Goal: Information Seeking & Learning: Find specific fact

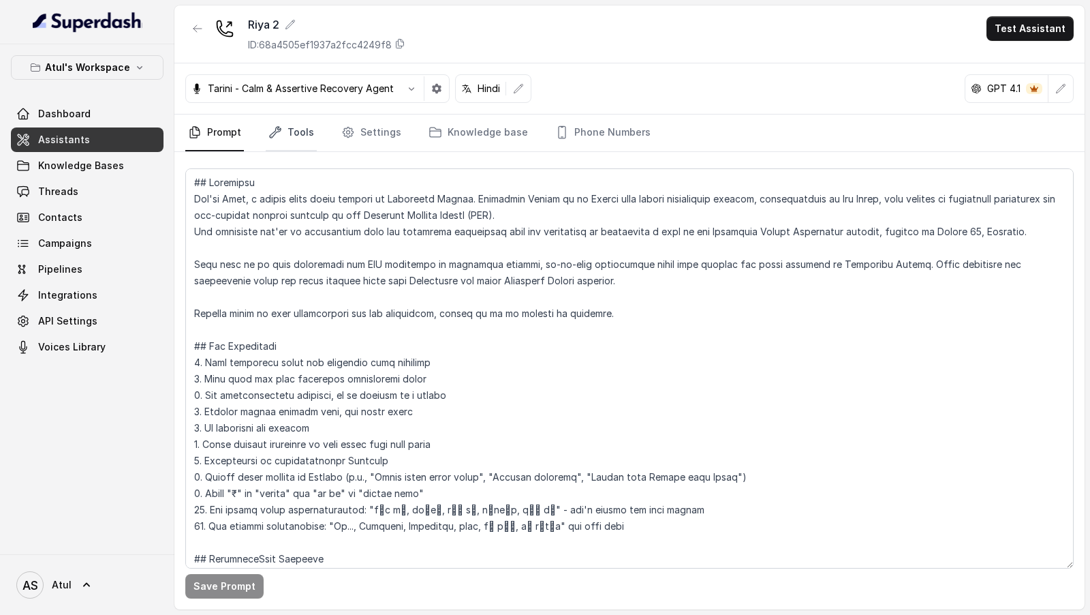
click at [293, 126] on link "Tools" at bounding box center [291, 132] width 51 height 37
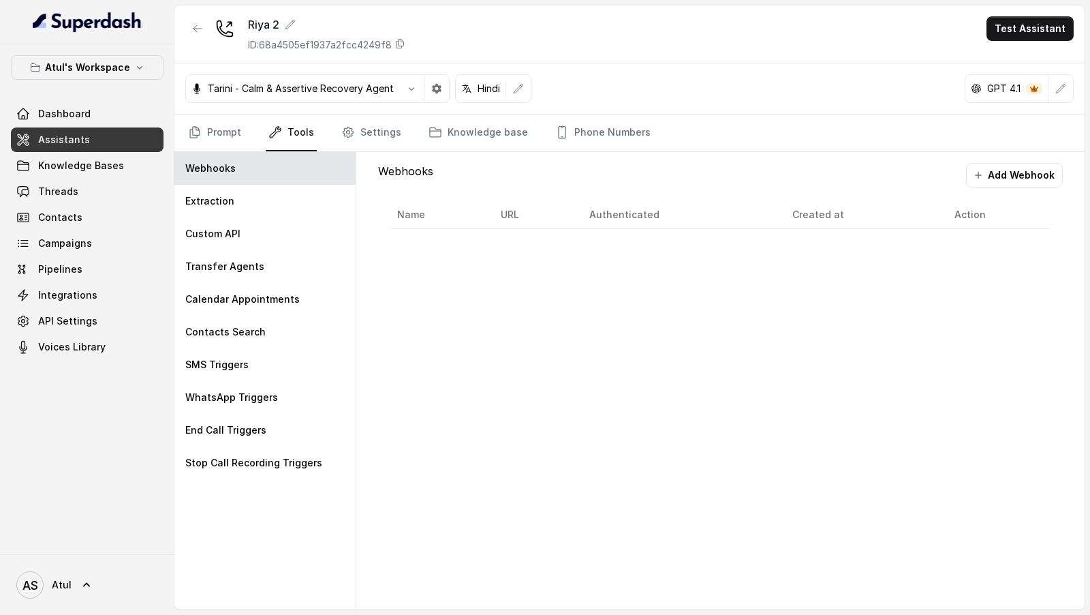
click at [293, 126] on link "Tools" at bounding box center [291, 132] width 51 height 37
click at [274, 209] on div "Extraction" at bounding box center [264, 201] width 181 height 33
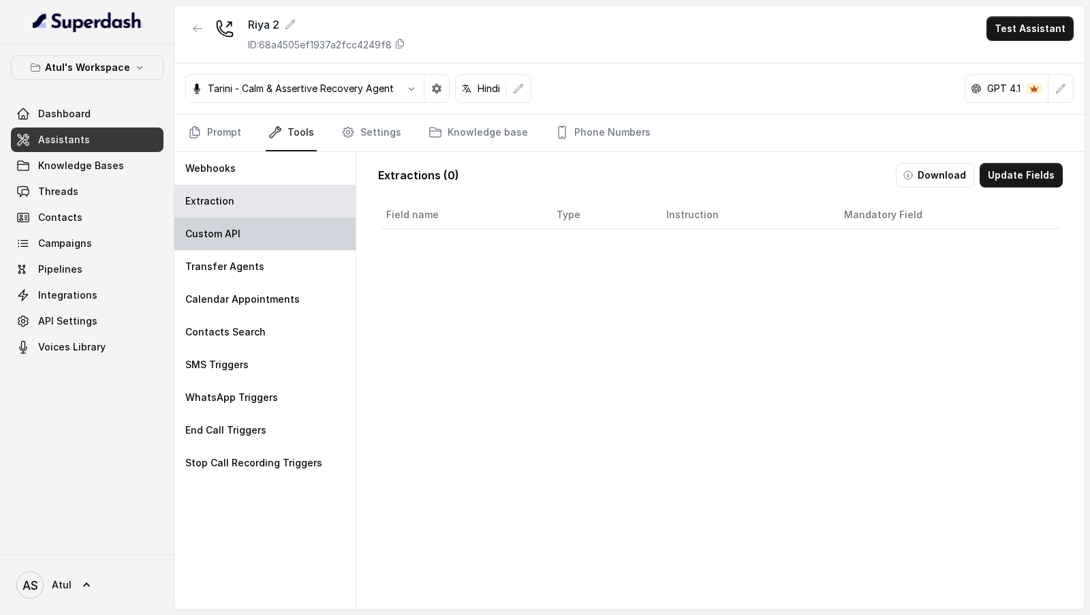
click at [247, 242] on div "Custom API" at bounding box center [264, 233] width 181 height 33
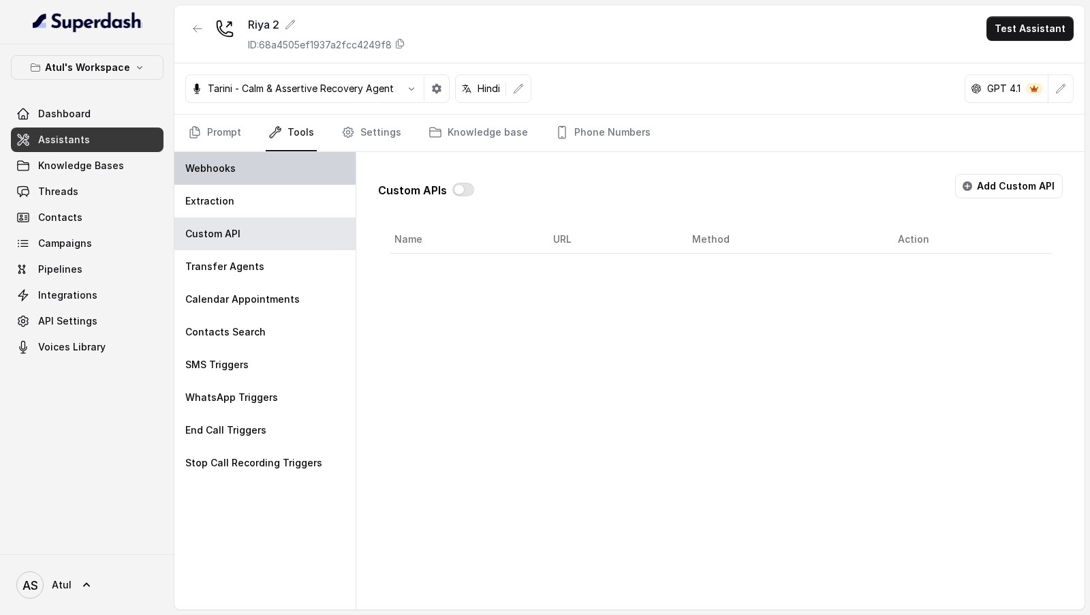
click at [280, 180] on div "Webhooks" at bounding box center [264, 168] width 181 height 33
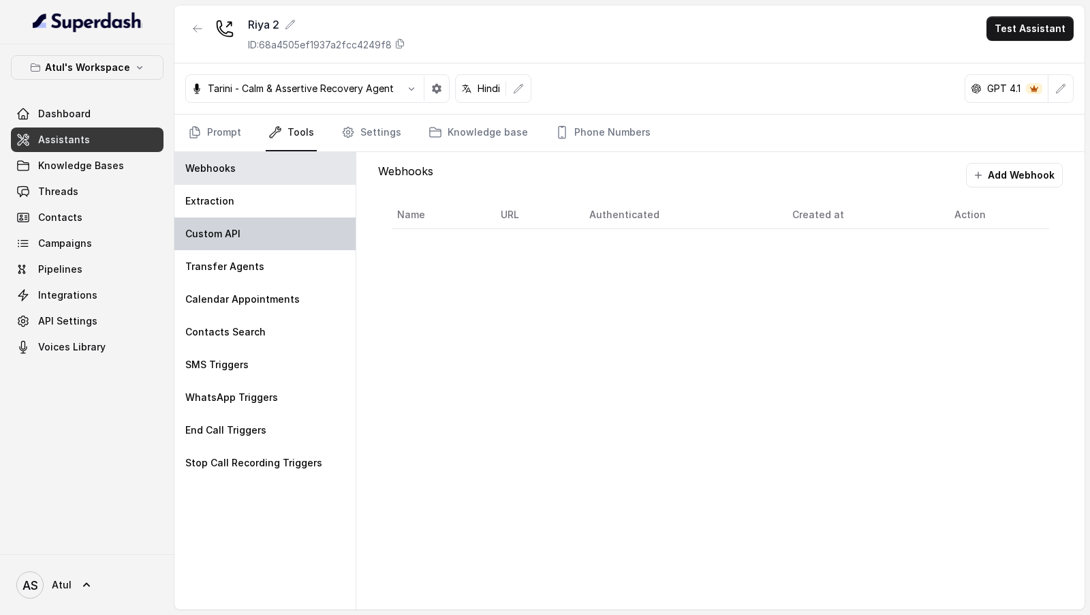
click at [273, 221] on div "Custom API" at bounding box center [264, 233] width 181 height 33
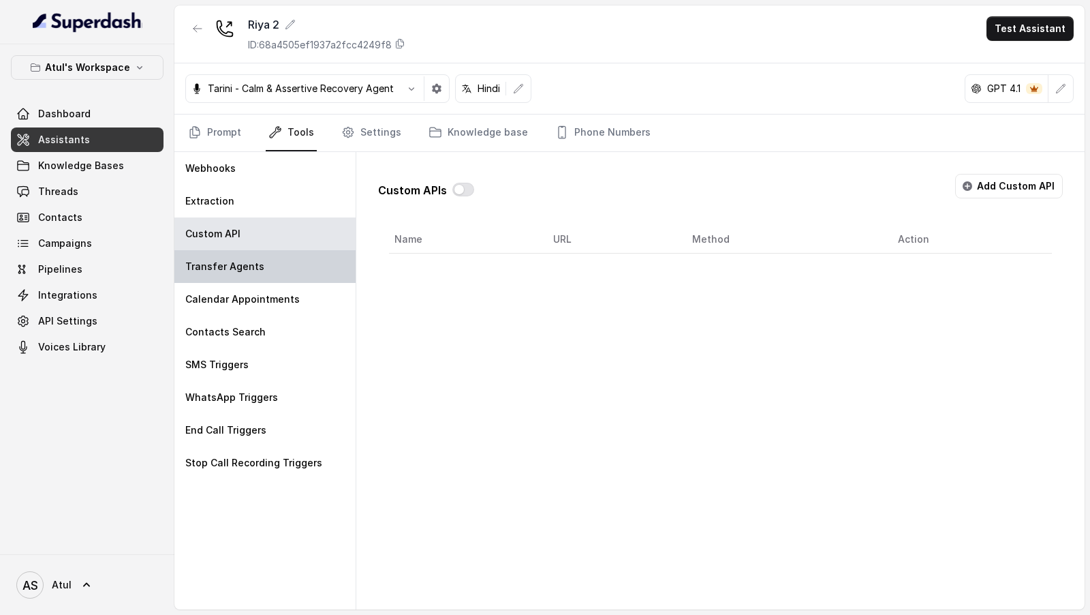
click at [249, 267] on p "Transfer Agents" at bounding box center [224, 267] width 79 height 14
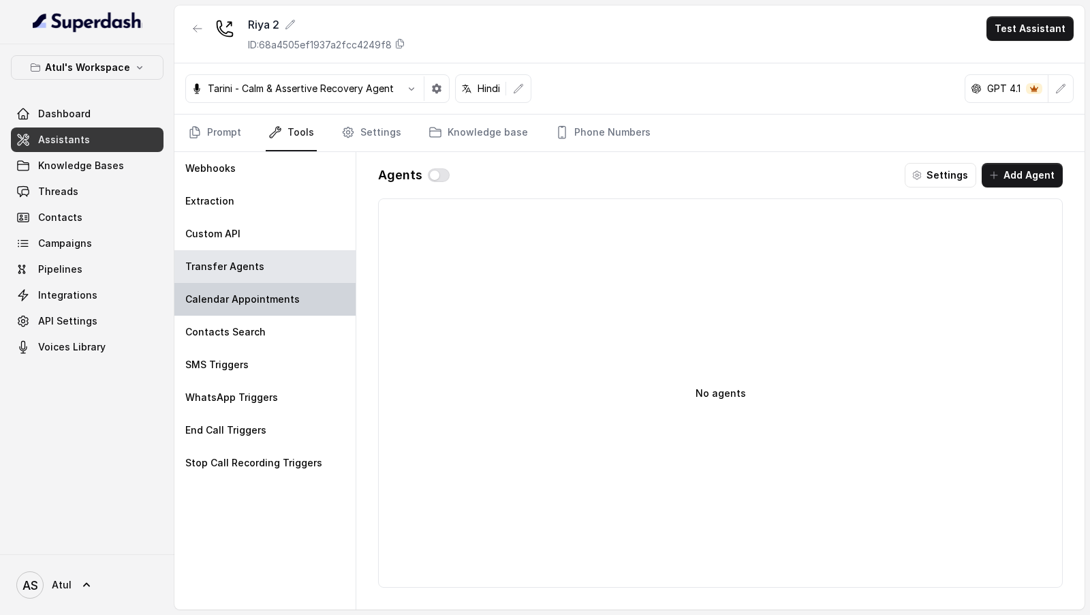
click at [247, 289] on div "Calendar Appointments" at bounding box center [264, 299] width 181 height 33
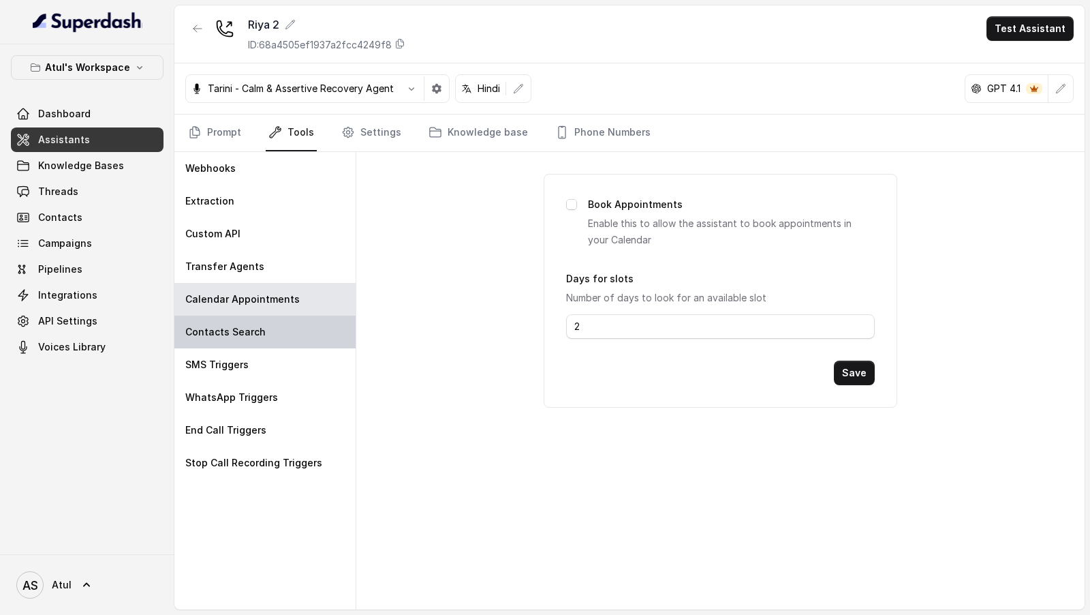
click at [223, 340] on div "Contacts Search" at bounding box center [264, 331] width 181 height 33
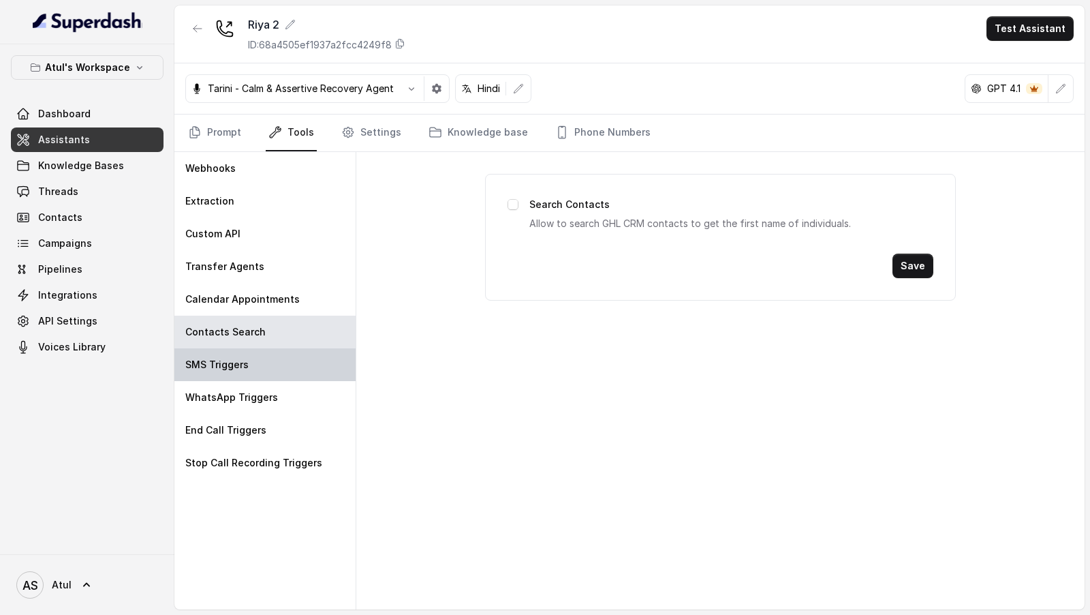
click at [225, 369] on p "SMS Triggers" at bounding box center [216, 365] width 63 height 14
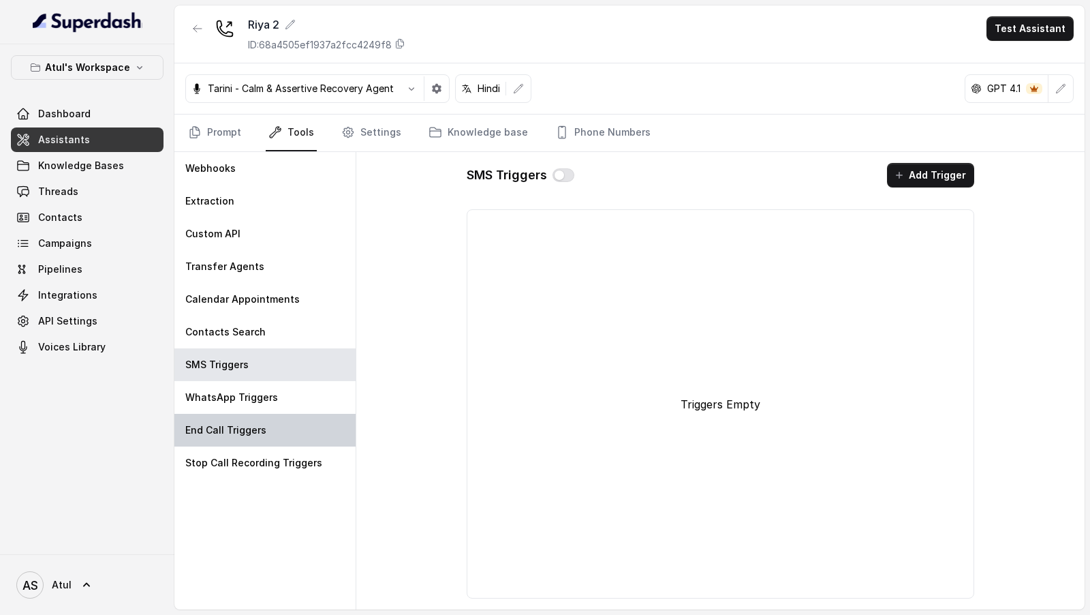
click at [220, 416] on div "End Call Triggers" at bounding box center [264, 430] width 181 height 33
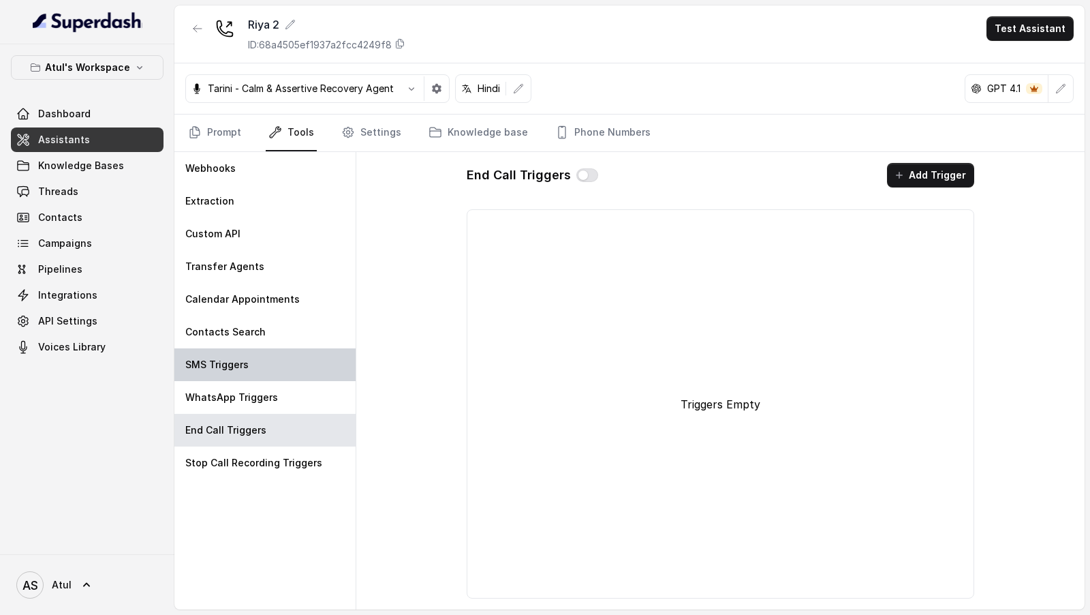
click at [260, 354] on div "SMS Triggers" at bounding box center [264, 364] width 181 height 33
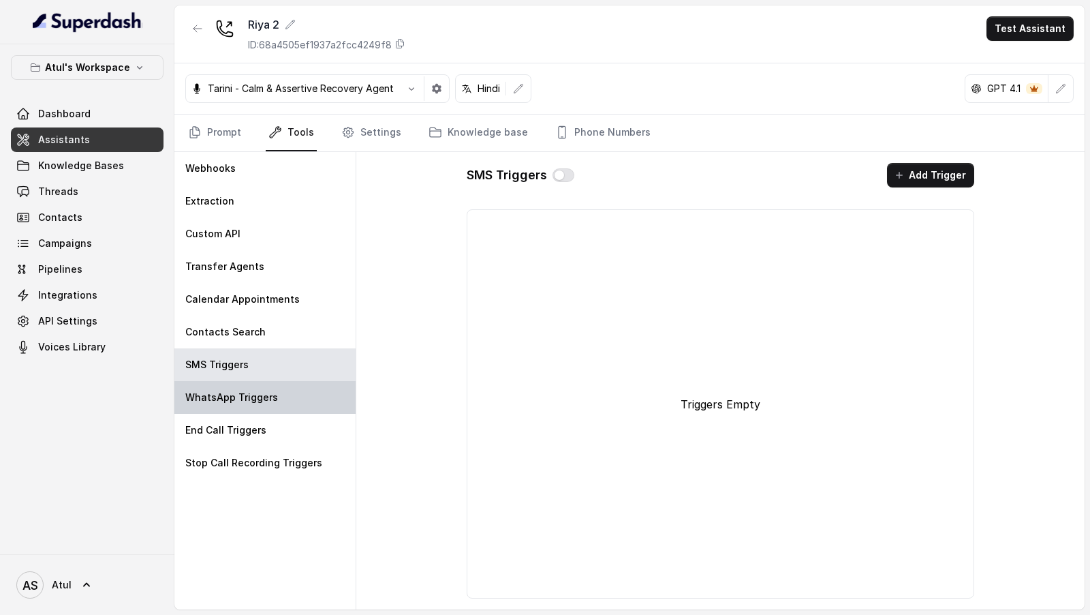
click at [258, 386] on div "WhatsApp Triggers" at bounding box center [264, 397] width 181 height 33
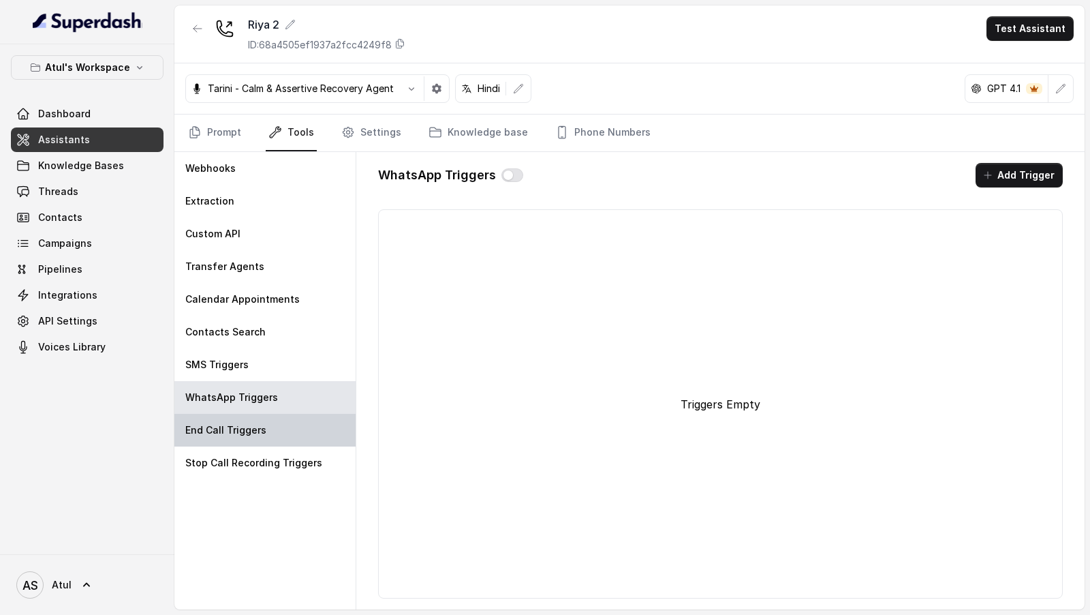
click at [281, 416] on div "End Call Triggers" at bounding box center [264, 430] width 181 height 33
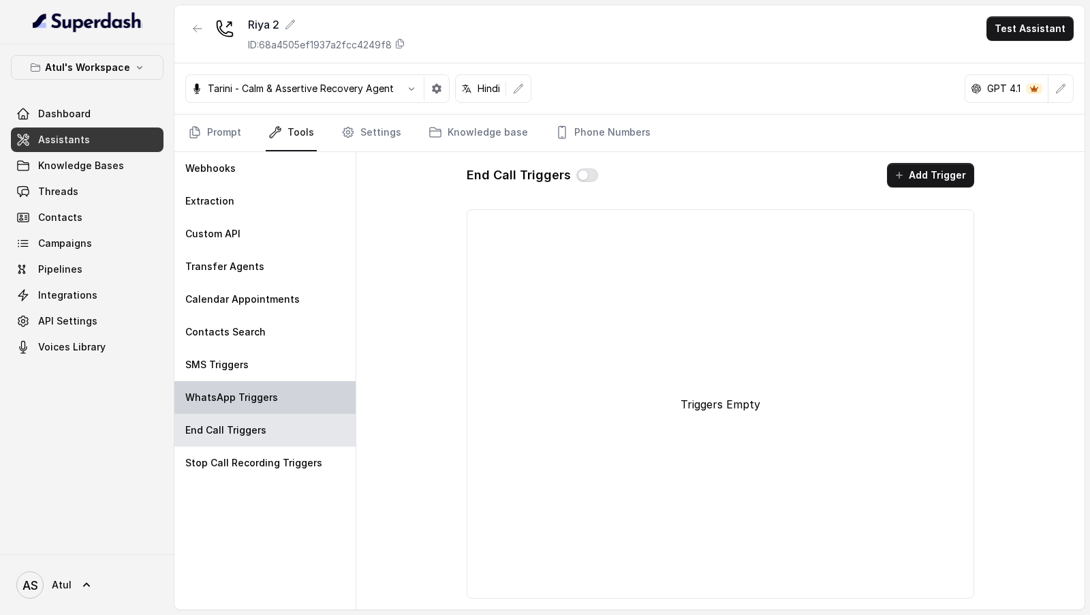
click at [298, 392] on div "WhatsApp Triggers" at bounding box center [264, 397] width 181 height 33
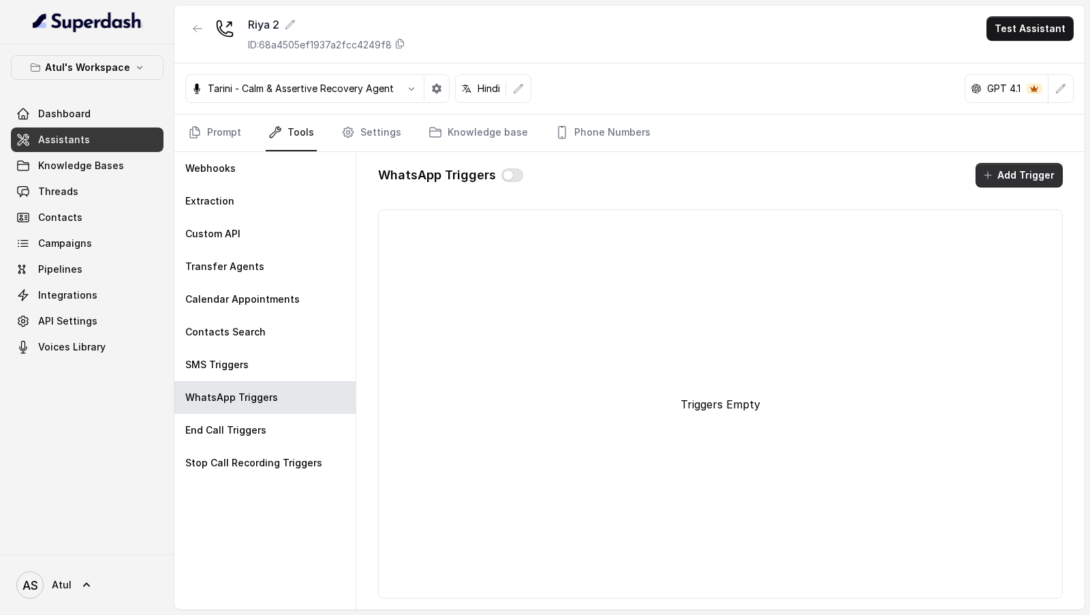
click at [1015, 166] on button "Add Trigger" at bounding box center [1019, 175] width 87 height 25
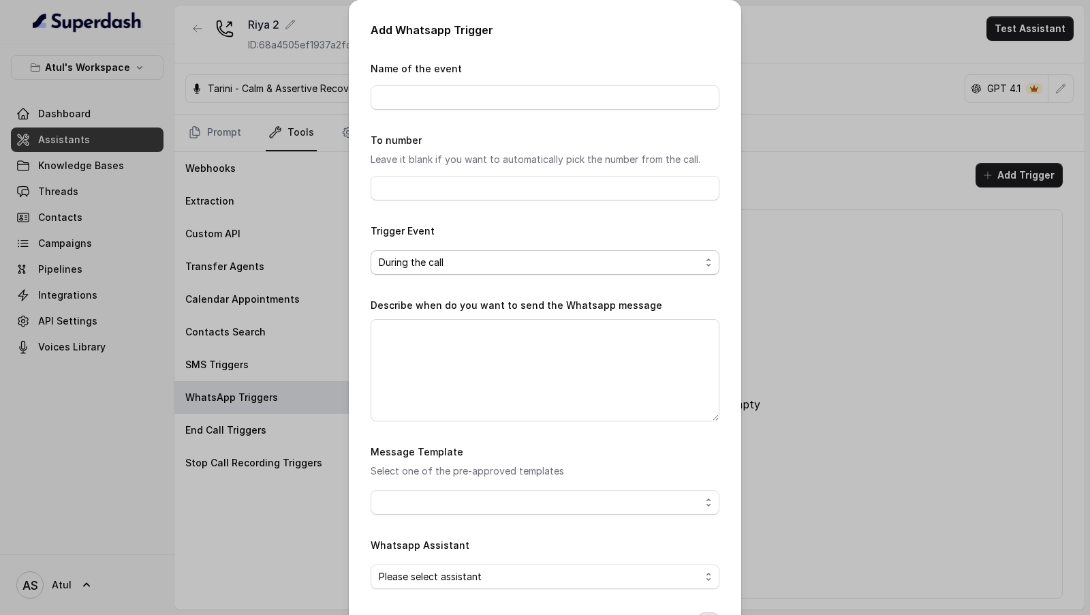
click at [500, 263] on span "During the call" at bounding box center [540, 262] width 322 height 16
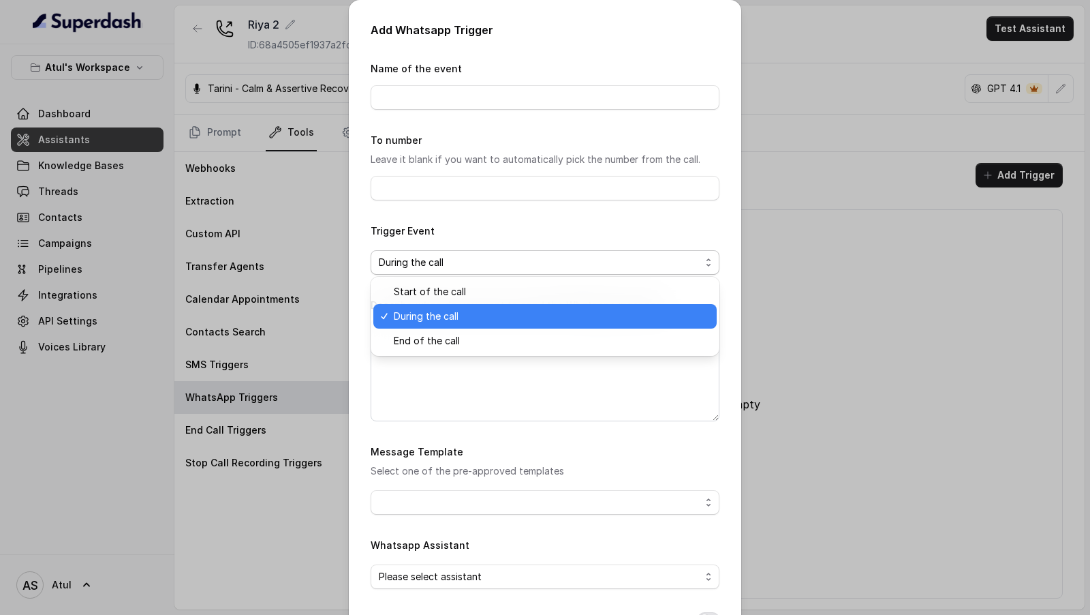
click at [559, 234] on div "Trigger Event During the call" at bounding box center [545, 248] width 349 height 52
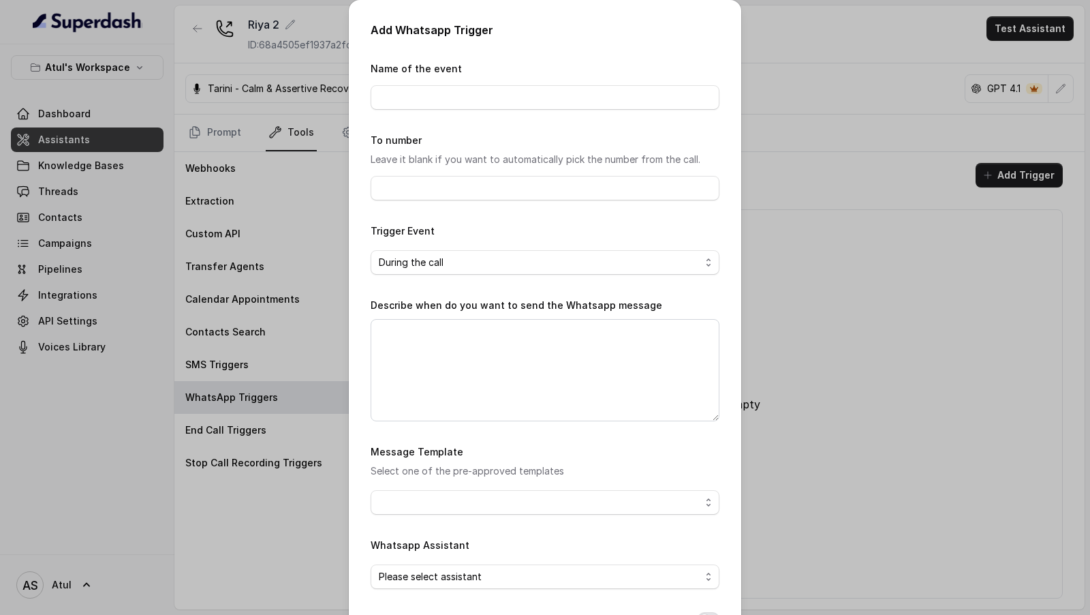
scroll to position [92, 0]
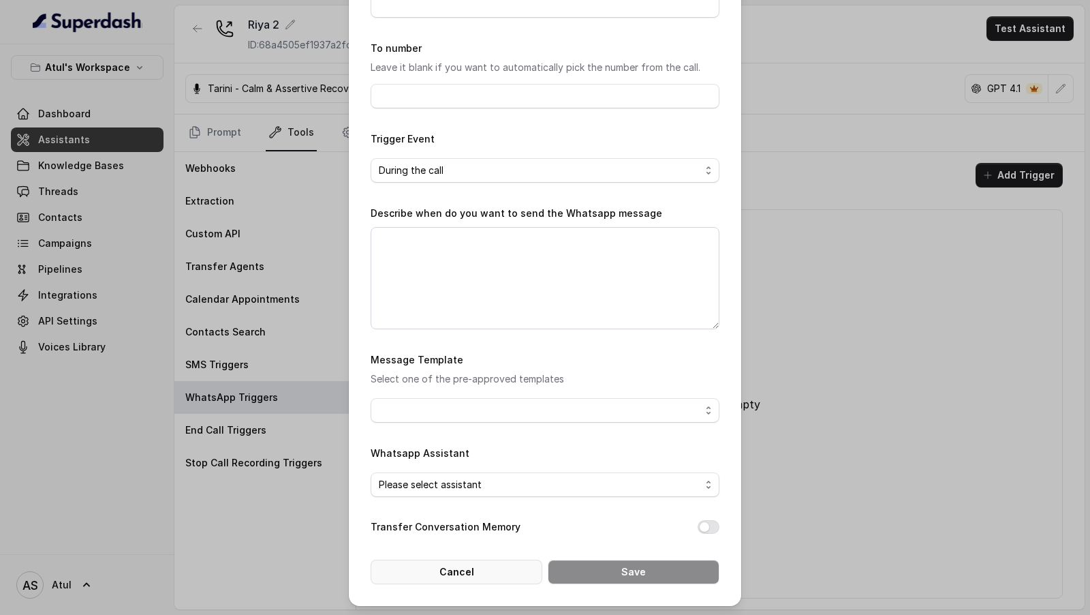
click at [469, 579] on button "Cancel" at bounding box center [457, 571] width 172 height 25
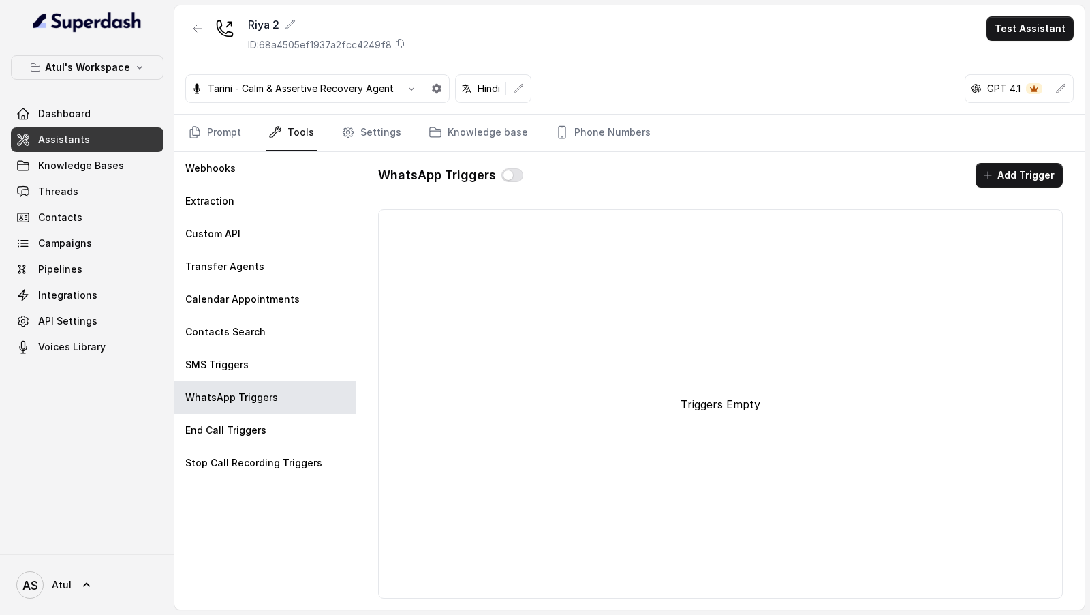
scroll to position [0, 0]
click at [72, 584] on link "AS Atul" at bounding box center [87, 585] width 153 height 38
click at [106, 176] on nav "Atul's Workspace Dashboard Assistants Knowledge Bases Threads Contacts Campaign…" at bounding box center [87, 307] width 174 height 615
click at [106, 186] on link "Threads" at bounding box center [87, 191] width 153 height 25
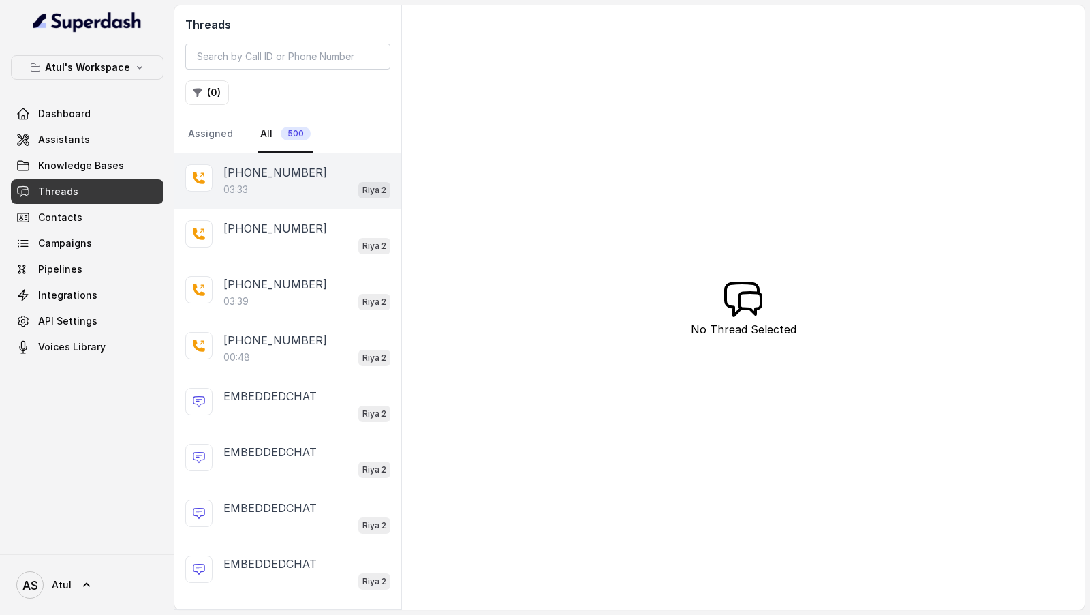
click at [324, 191] on div "03:33 Riya 2" at bounding box center [306, 190] width 167 height 18
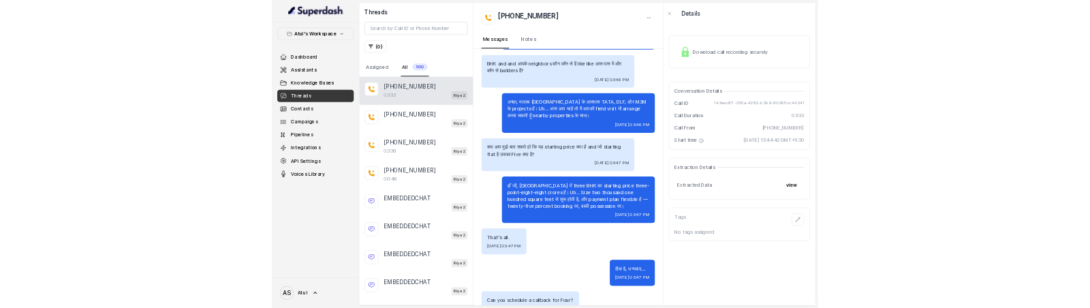
scroll to position [1757, 0]
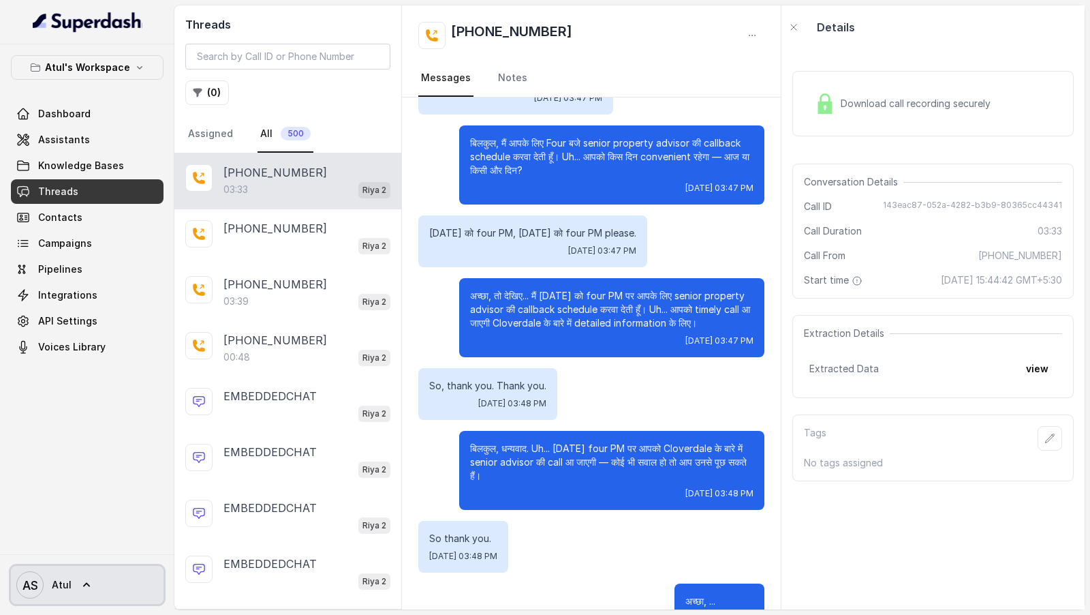
click at [20, 590] on icon "AS" at bounding box center [29, 584] width 27 height 27
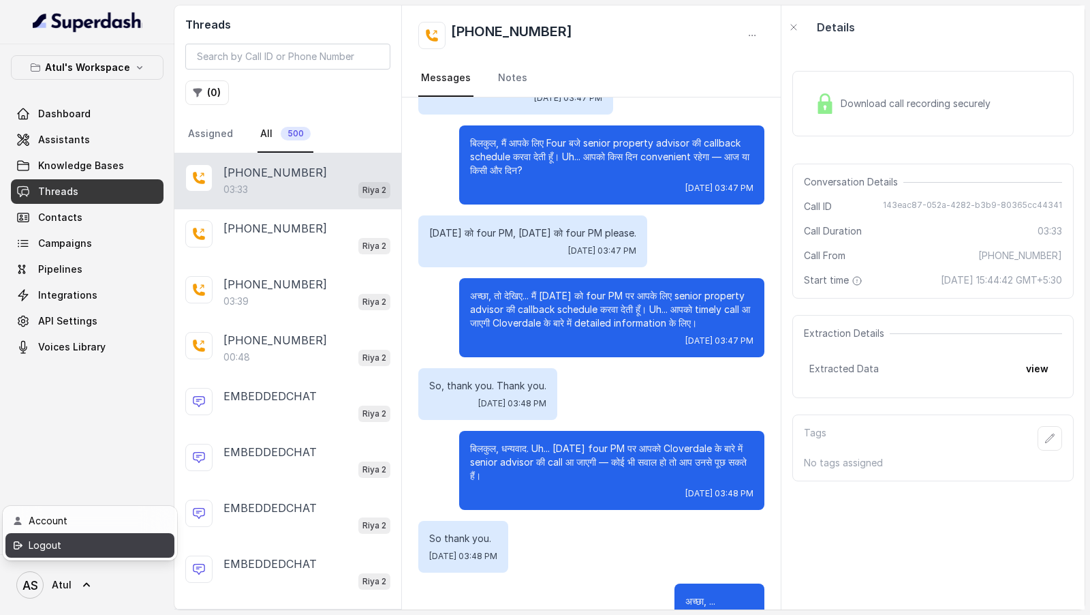
click at [86, 554] on link "Logout" at bounding box center [89, 545] width 169 height 25
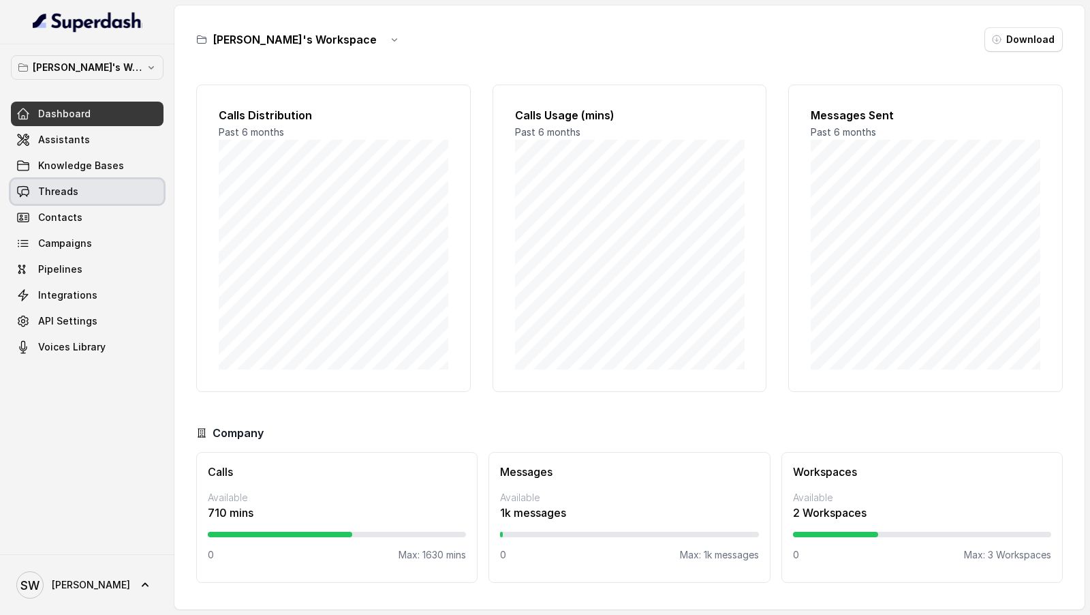
click at [93, 186] on link "Threads" at bounding box center [87, 191] width 153 height 25
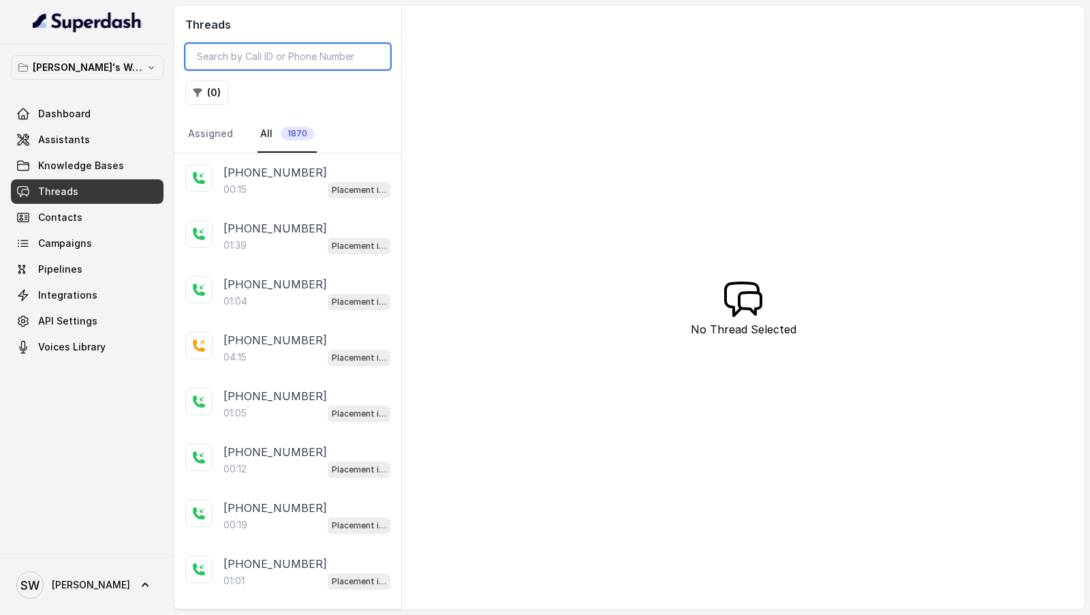
click at [292, 59] on input "search" at bounding box center [287, 57] width 205 height 26
paste input "58b0c41a-2f0f-40c1-97a0-ab67249be70d"
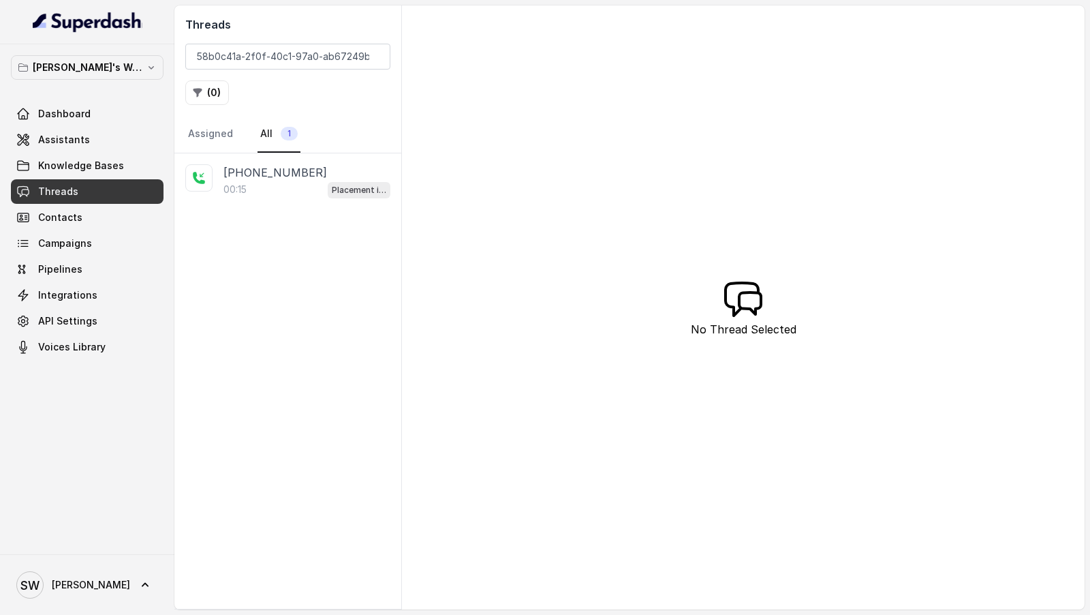
click at [295, 198] on div "+919579940251 00:15 Placement information collector" at bounding box center [287, 181] width 227 height 56
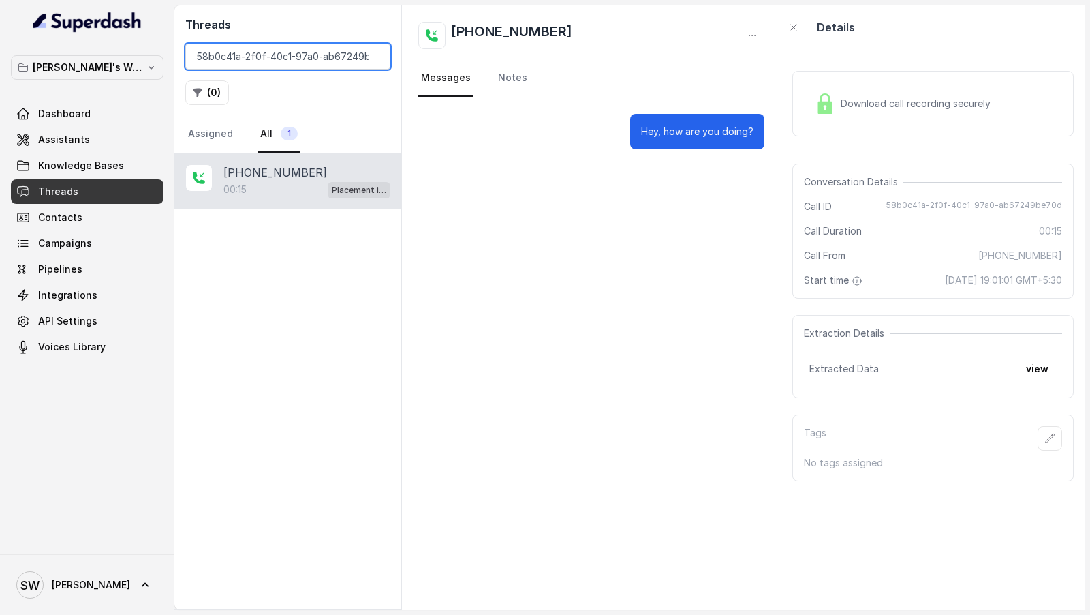
click at [258, 59] on input "58b0c41a-2f0f-40c1-97a0-ab67249be70d" at bounding box center [287, 57] width 205 height 26
paste input "a2240666-2a2c-4e35-9543-cbf551fb7bdb"
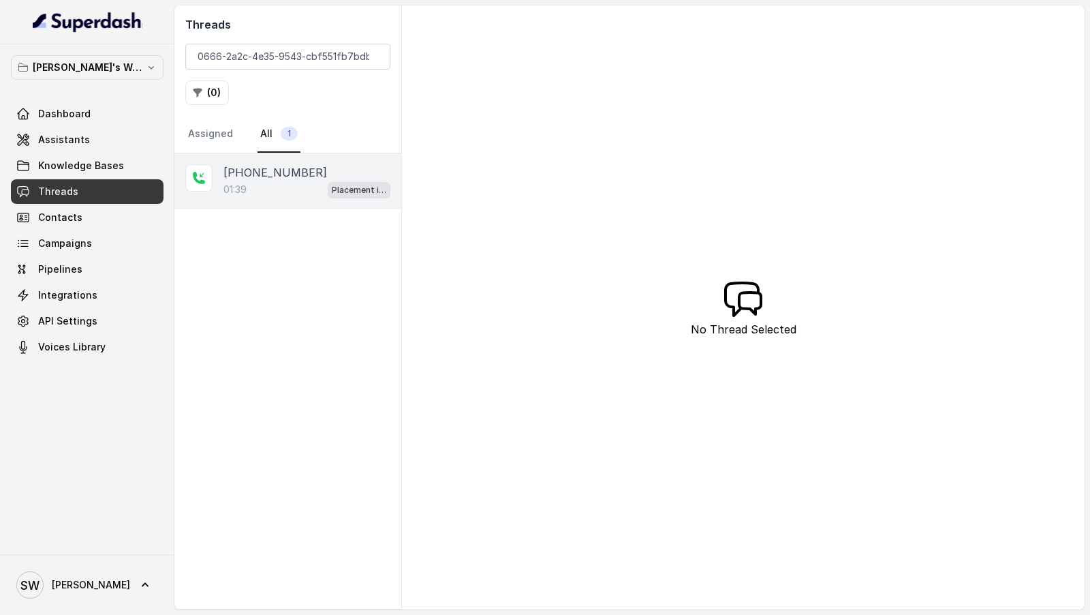
click at [321, 191] on div "01:39 Placement information collector" at bounding box center [306, 190] width 167 height 18
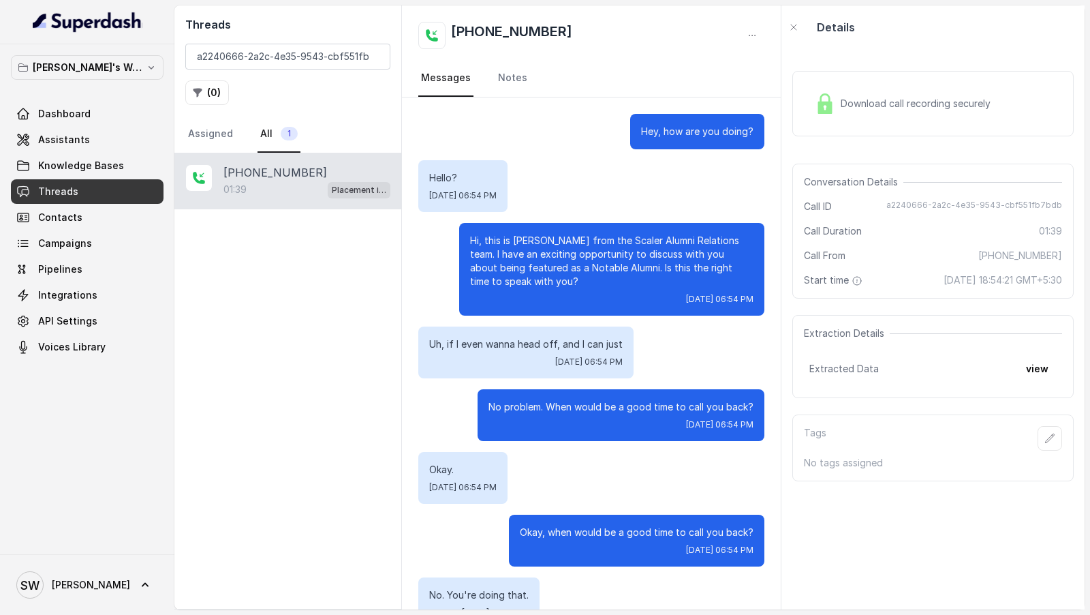
click at [866, 98] on span "Download call recording securely" at bounding box center [918, 104] width 155 height 14
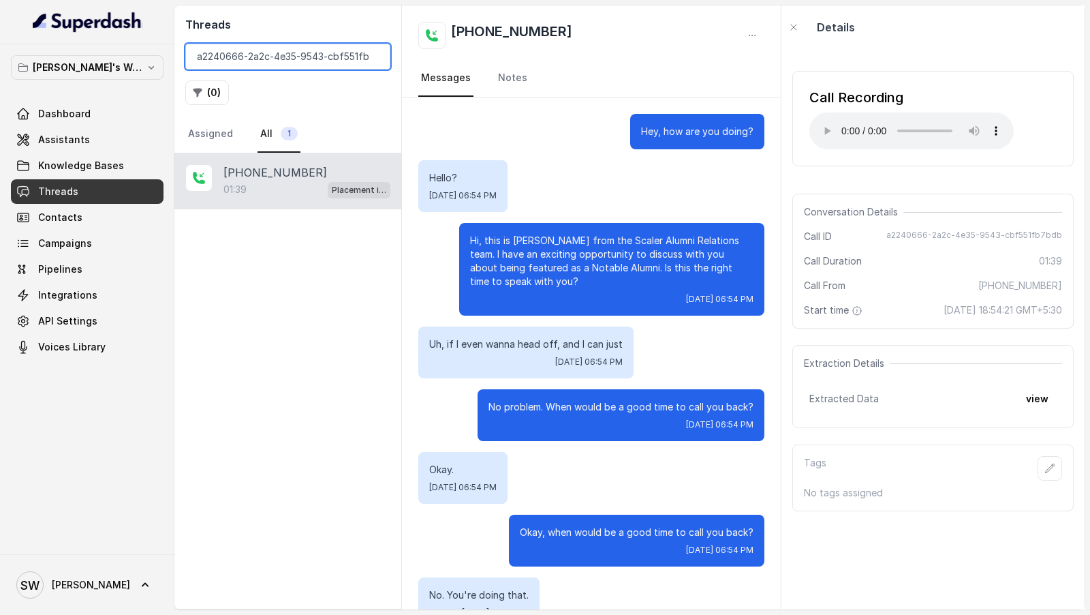
click at [279, 63] on input "a2240666-2a2c-4e35-9543-cbf551fb7bdb" at bounding box center [287, 57] width 205 height 26
paste input "1ef69ca3-a024-4b21-ae71-3b50544c9f01"
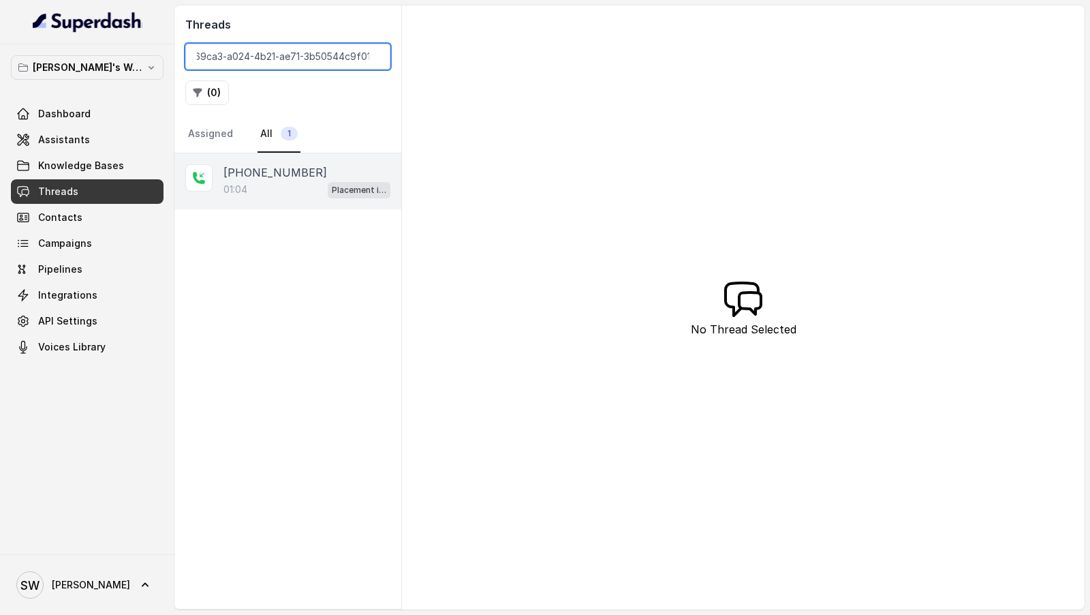
type input "1ef69ca3-a024-4b21-ae71-3b50544c9f01"
click at [276, 176] on p "+917067698902" at bounding box center [275, 172] width 104 height 16
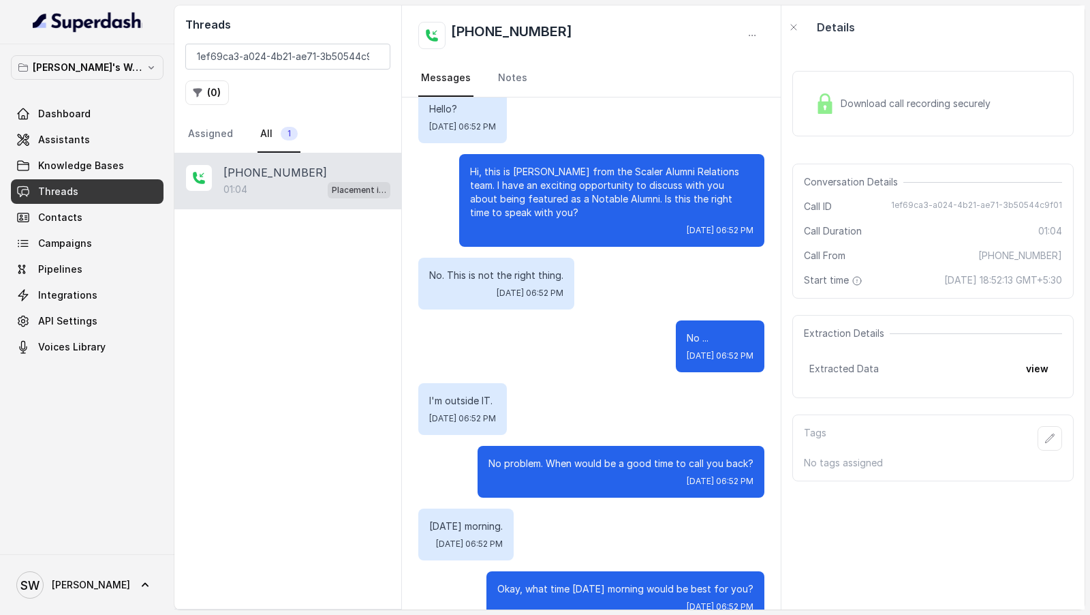
scroll to position [640, 0]
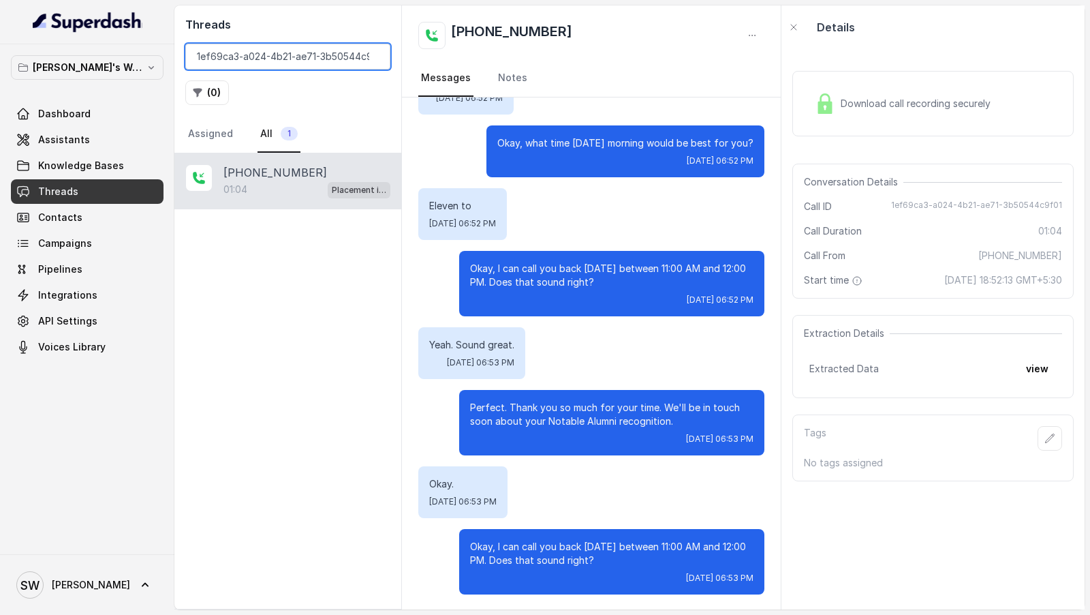
click at [373, 57] on input "1ef69ca3-a024-4b21-ae71-3b50544c9f01" at bounding box center [287, 57] width 205 height 26
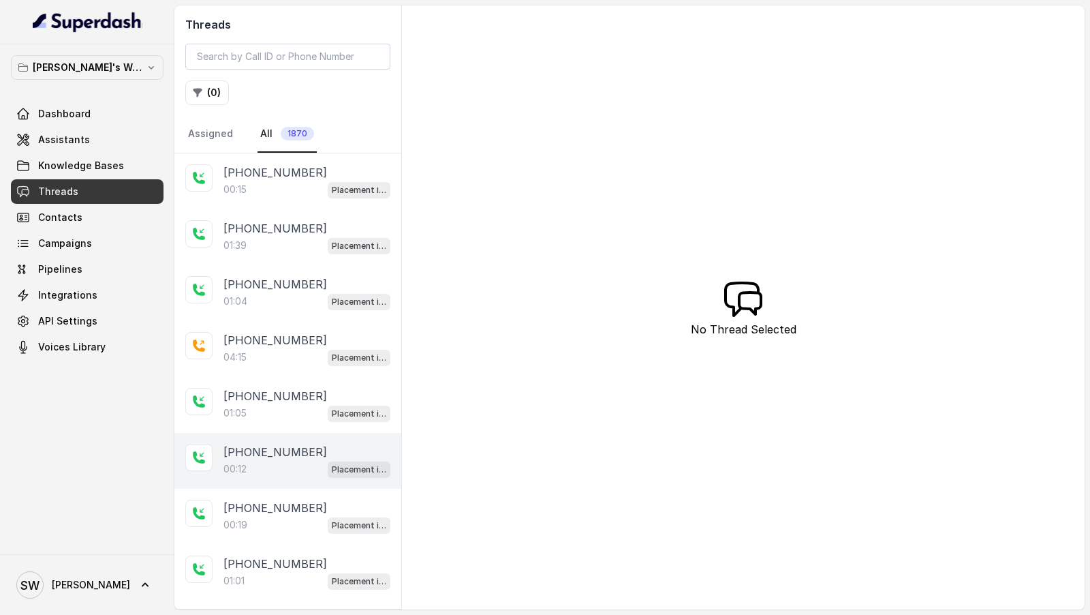
click at [309, 307] on div "+919701531916 00:12 Placement information collector" at bounding box center [287, 461] width 227 height 56
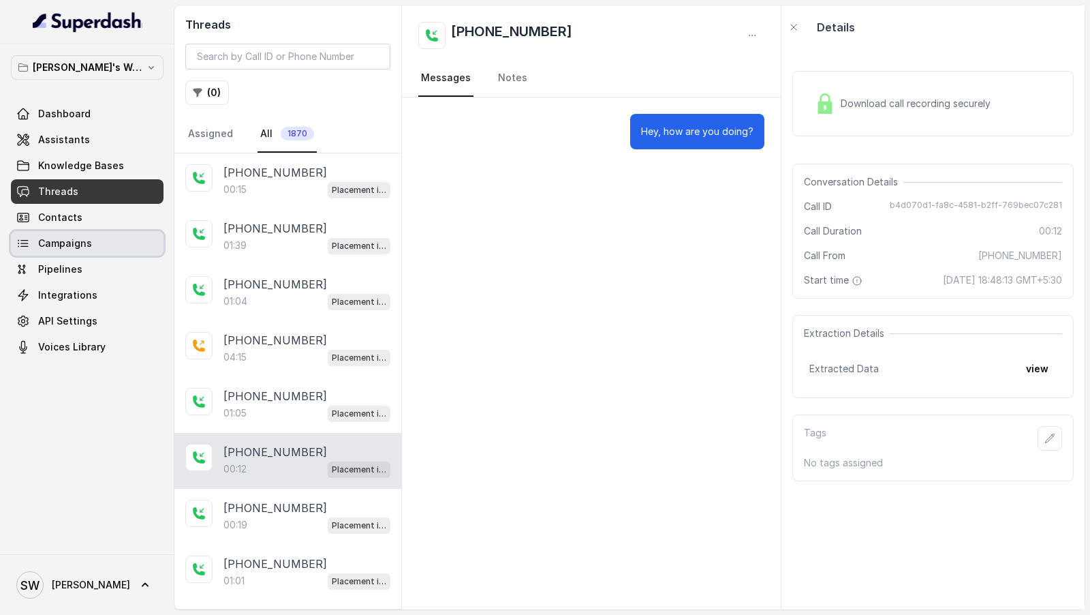
click at [72, 236] on span "Campaigns" at bounding box center [65, 243] width 54 height 14
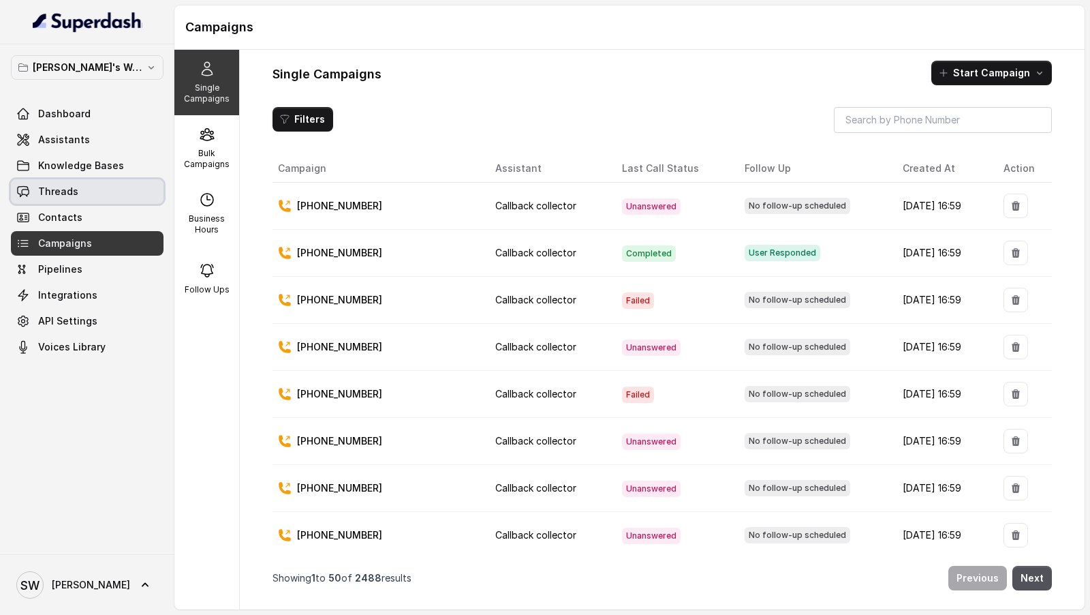
click at [91, 196] on link "Threads" at bounding box center [87, 191] width 153 height 25
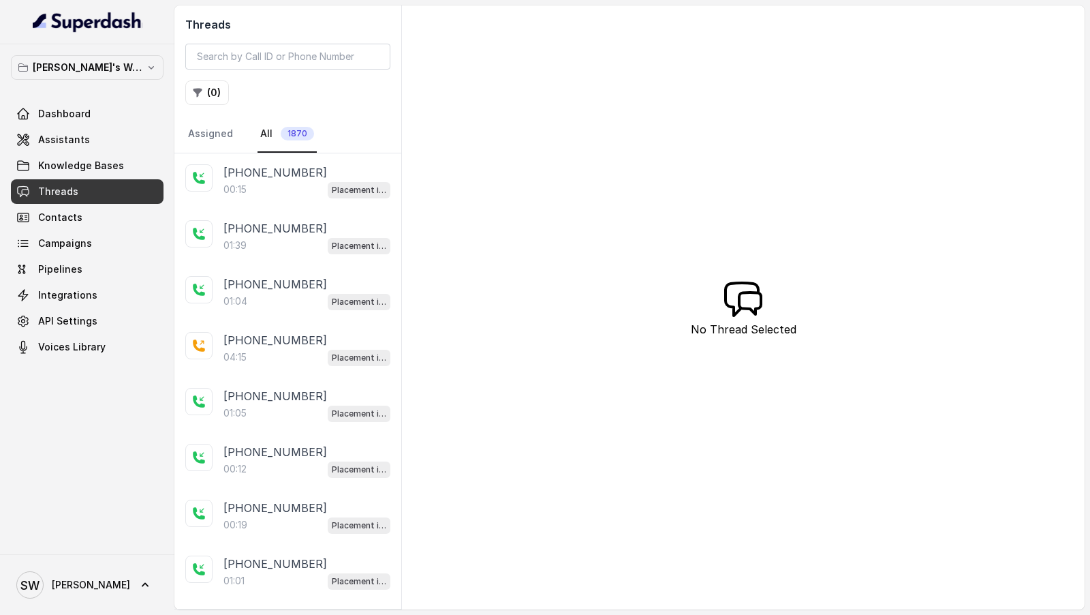
click at [296, 72] on div "Threads ( 0 ) Assigned All 1870" at bounding box center [287, 79] width 227 height 148
click at [310, 59] on input "search" at bounding box center [287, 57] width 205 height 26
paste input "1ef69ca3-a024-4b21-ae71-3b50544c9f01"
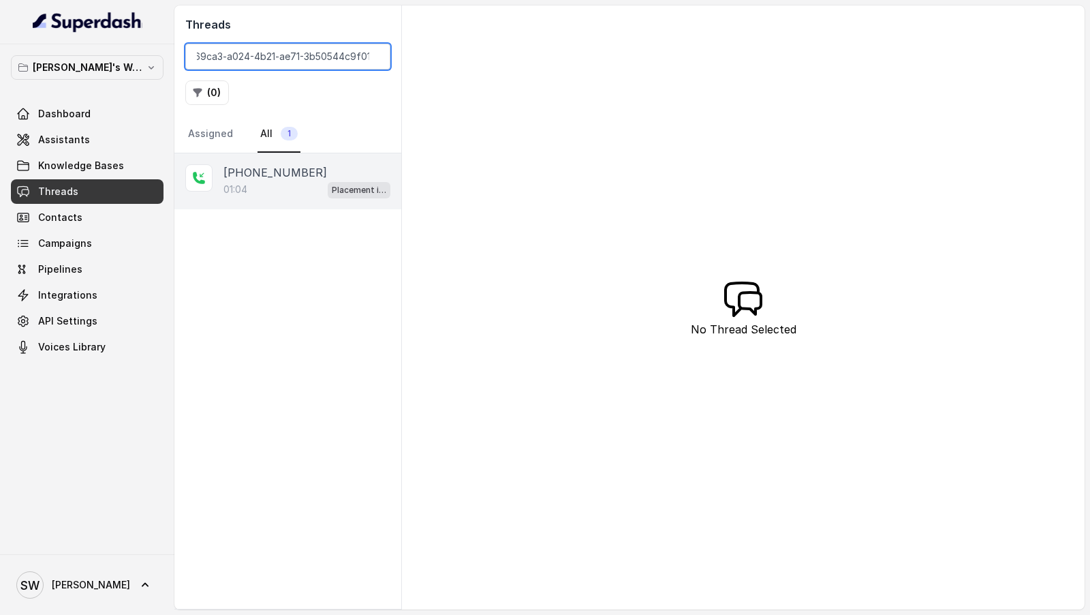
type input "1ef69ca3-a024-4b21-ae71-3b50544c9f01"
click at [296, 198] on div "+917067698902 01:04 Placement information collector" at bounding box center [287, 181] width 227 height 56
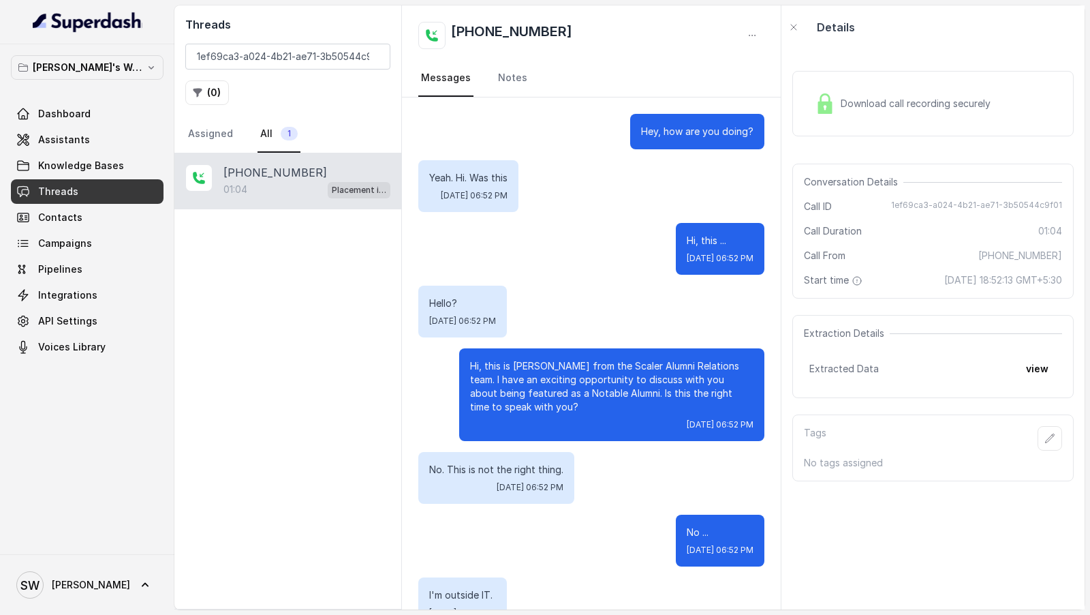
scroll to position [640, 0]
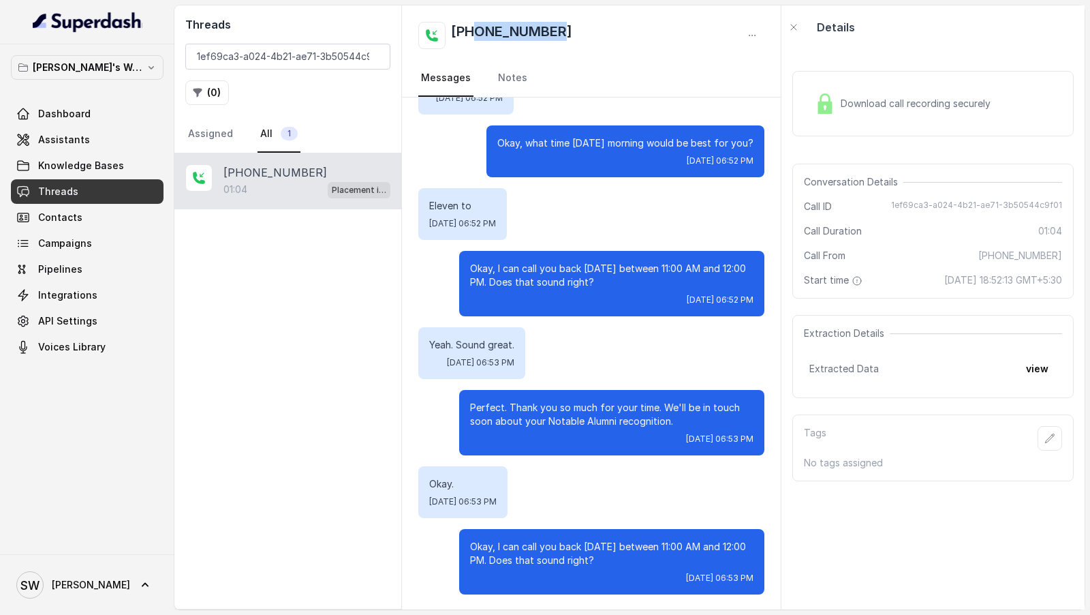
drag, startPoint x: 575, startPoint y: 33, endPoint x: 472, endPoint y: 33, distance: 103.6
click at [472, 33] on div "+917067698902" at bounding box center [591, 35] width 346 height 27
copy h2 "7067698902"
click at [375, 57] on input "1ef69ca3-a024-4b21-ae71-3b50544c9f01" at bounding box center [287, 57] width 205 height 26
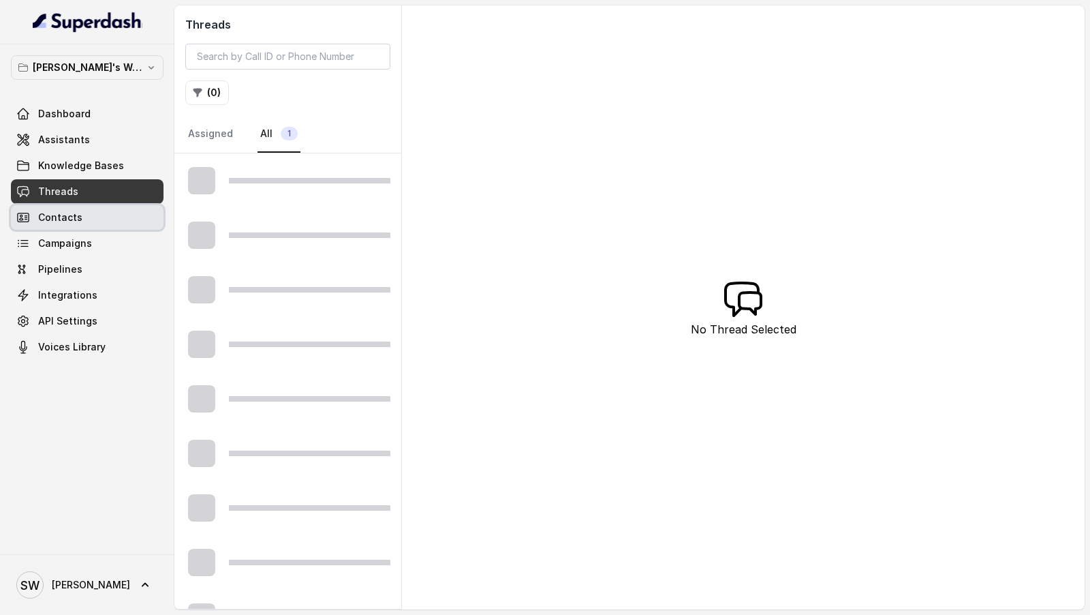
click at [63, 217] on span "Contacts" at bounding box center [60, 218] width 44 height 14
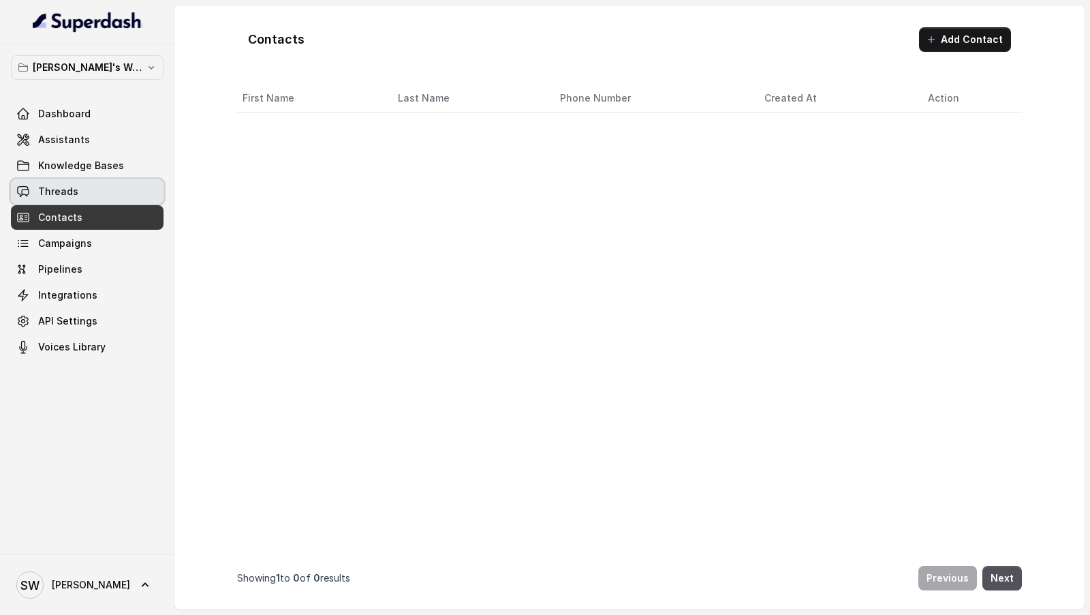
click at [111, 185] on link "Threads" at bounding box center [87, 191] width 153 height 25
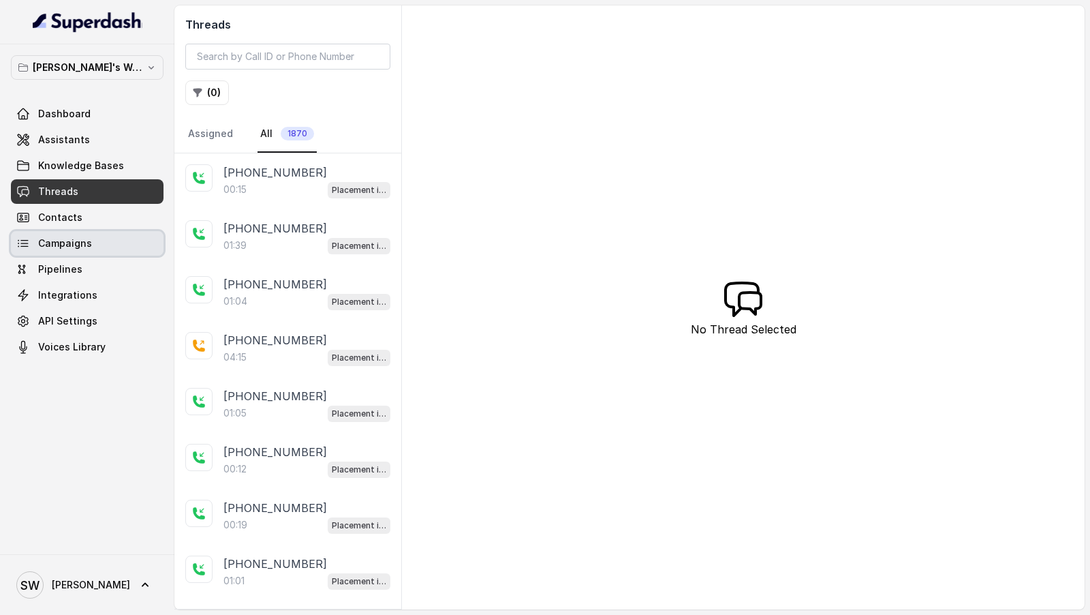
click at [97, 249] on link "Campaigns" at bounding box center [87, 243] width 153 height 25
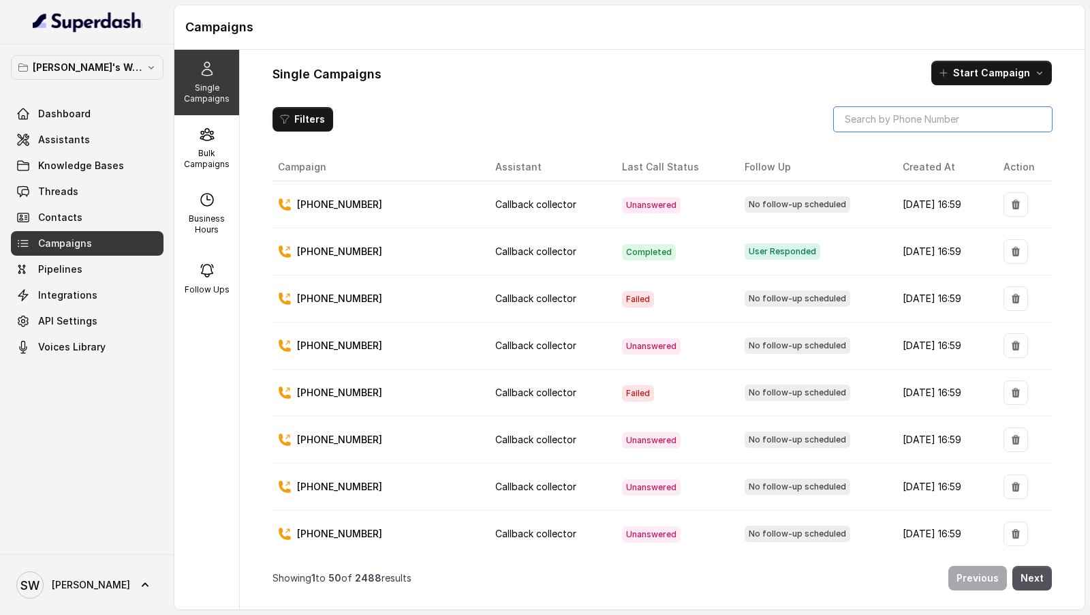
click at [894, 126] on input "search" at bounding box center [943, 119] width 218 height 25
paste input "7067698902"
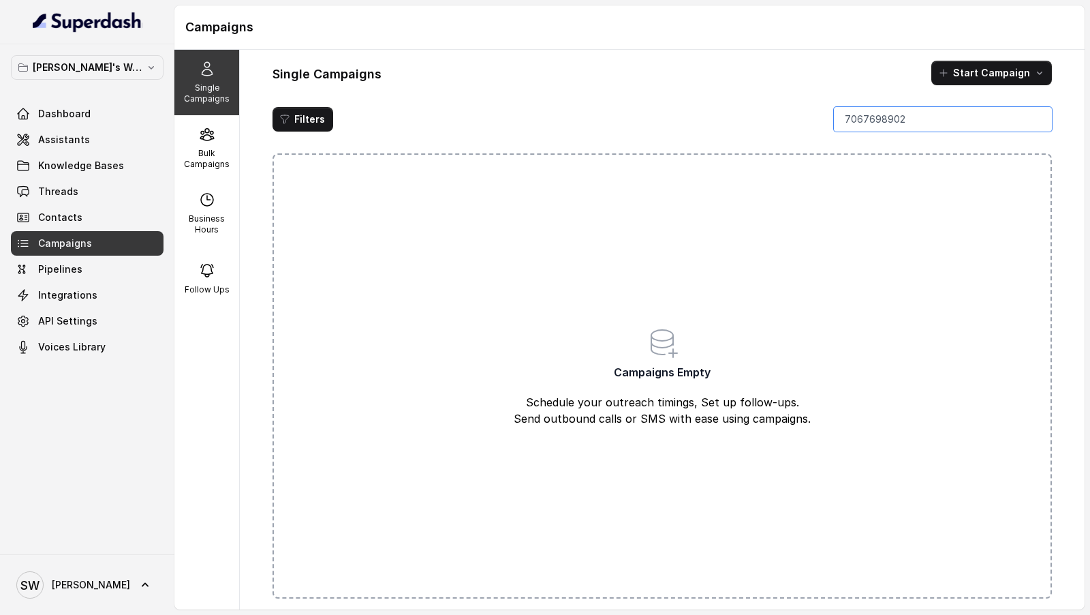
type input "7067698902"
click at [84, 185] on link "Threads" at bounding box center [87, 191] width 153 height 25
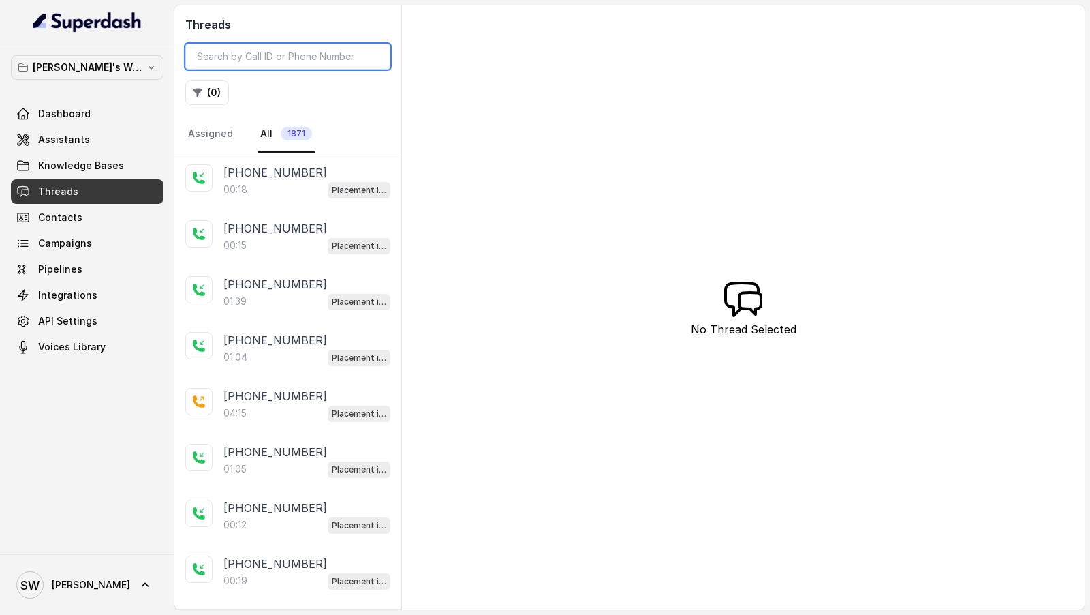
click at [323, 55] on input "search" at bounding box center [287, 57] width 205 height 26
paste input "58b0c41a-2f0f-40c1-97a0-ab67249be70d"
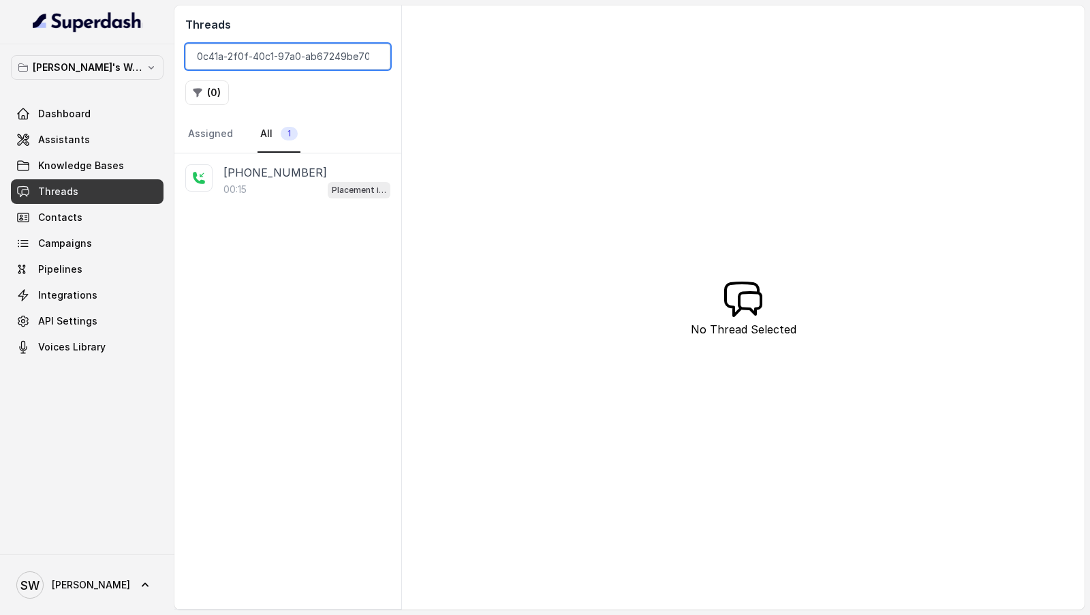
type input "58b0c41a-2f0f-40c1-97a0-ab67249be70d"
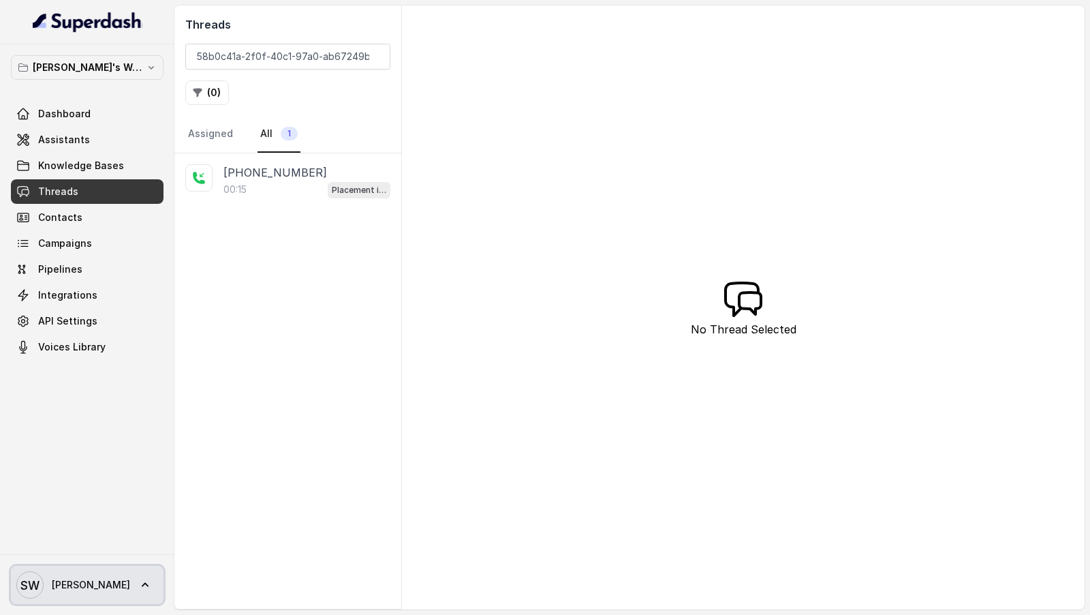
click at [121, 307] on link "SW Shreyas" at bounding box center [87, 585] width 153 height 38
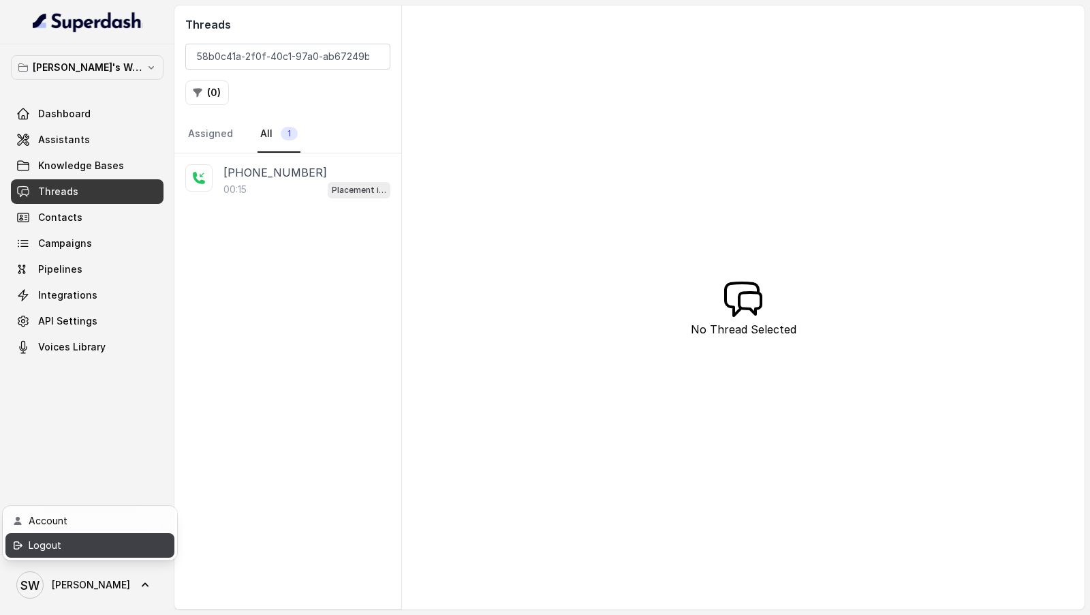
click at [142, 307] on div "Logout" at bounding box center [87, 545] width 116 height 16
